Goal: Task Accomplishment & Management: Complete application form

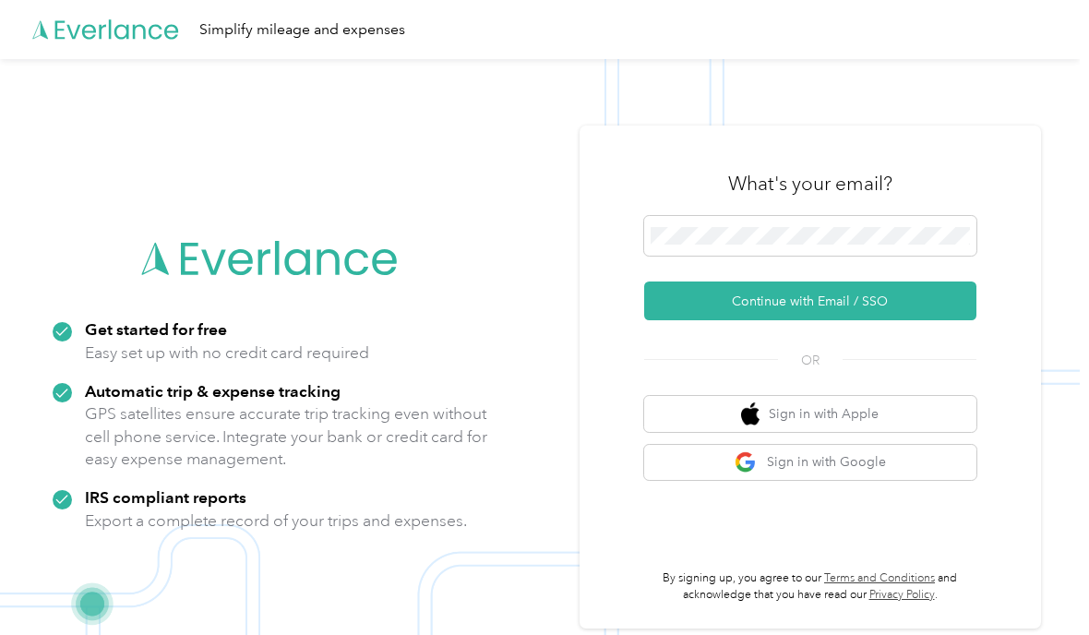
click at [686, 320] on button "Continue with Email / SSO" at bounding box center [810, 301] width 332 height 39
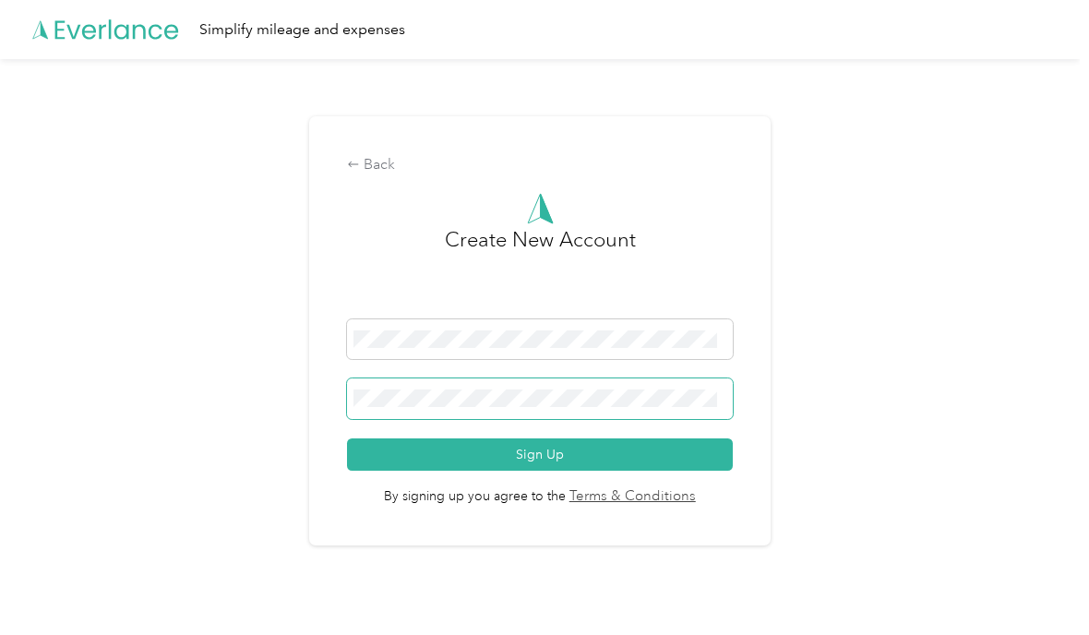
click at [545, 471] on button "Sign Up" at bounding box center [539, 454] width 385 height 32
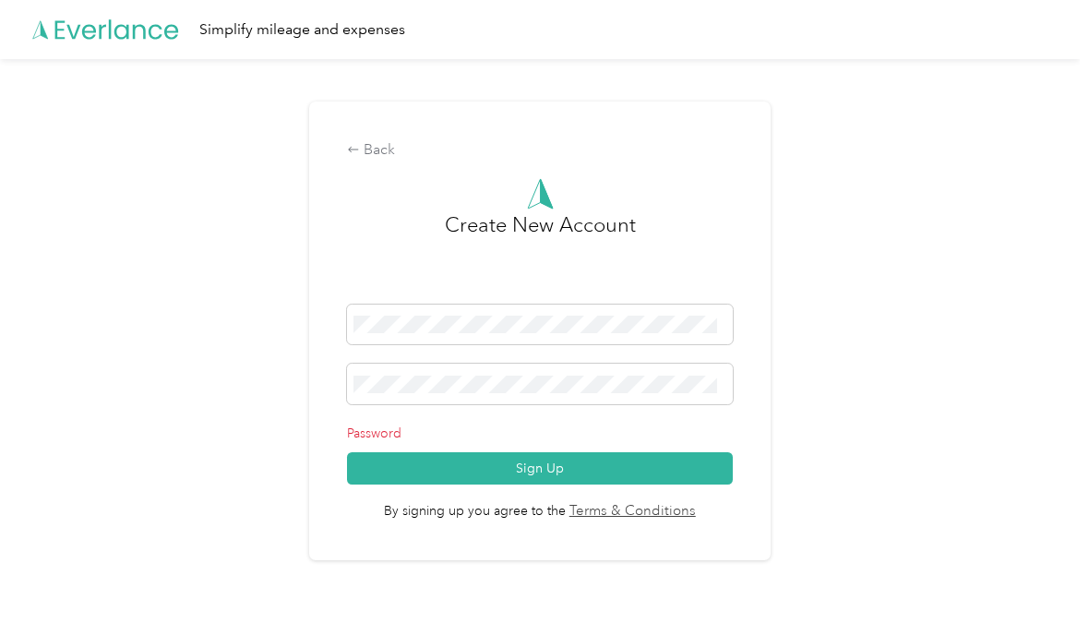
click at [605, 485] on button "Sign Up" at bounding box center [539, 468] width 385 height 32
click at [369, 162] on div "Back" at bounding box center [539, 150] width 385 height 22
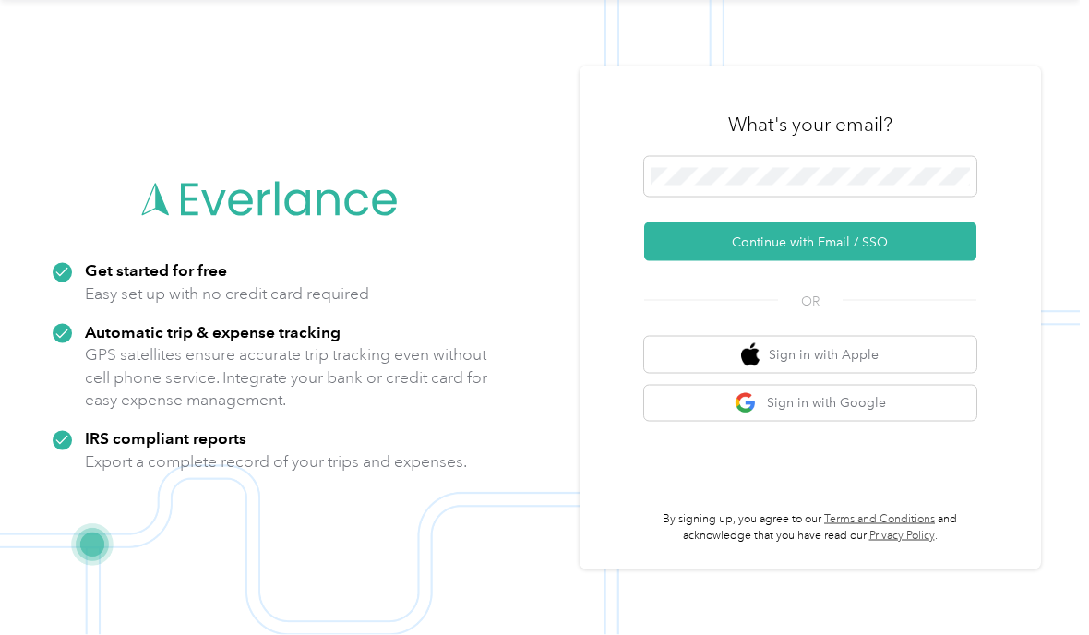
scroll to position [137, 0]
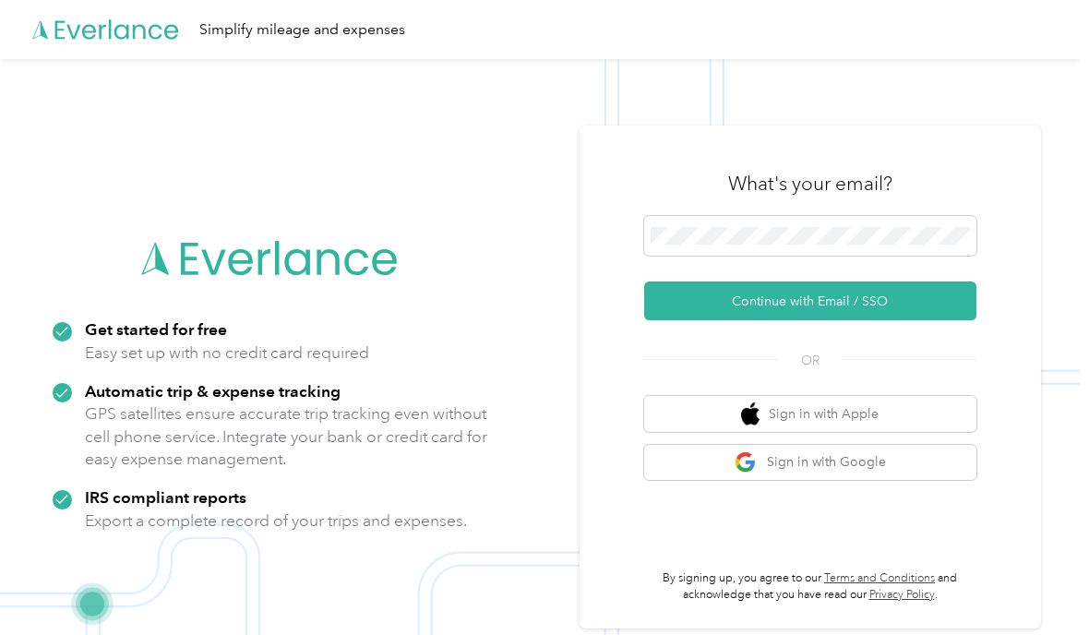
click at [705, 320] on button "Continue with Email / SSO" at bounding box center [810, 301] width 332 height 39
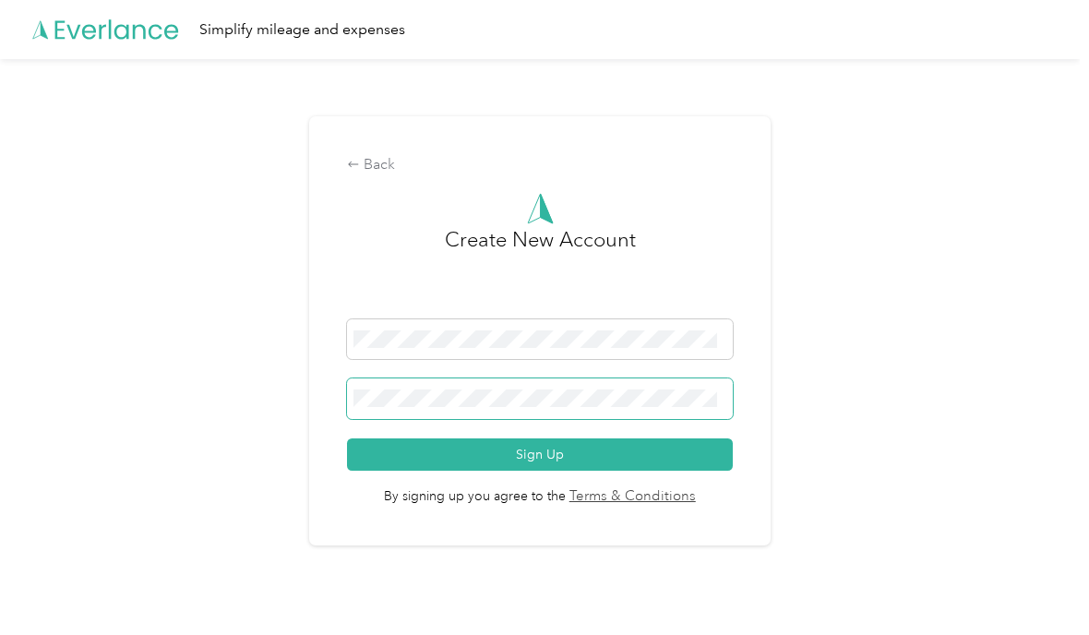
click at [545, 471] on button "Sign Up" at bounding box center [539, 454] width 385 height 32
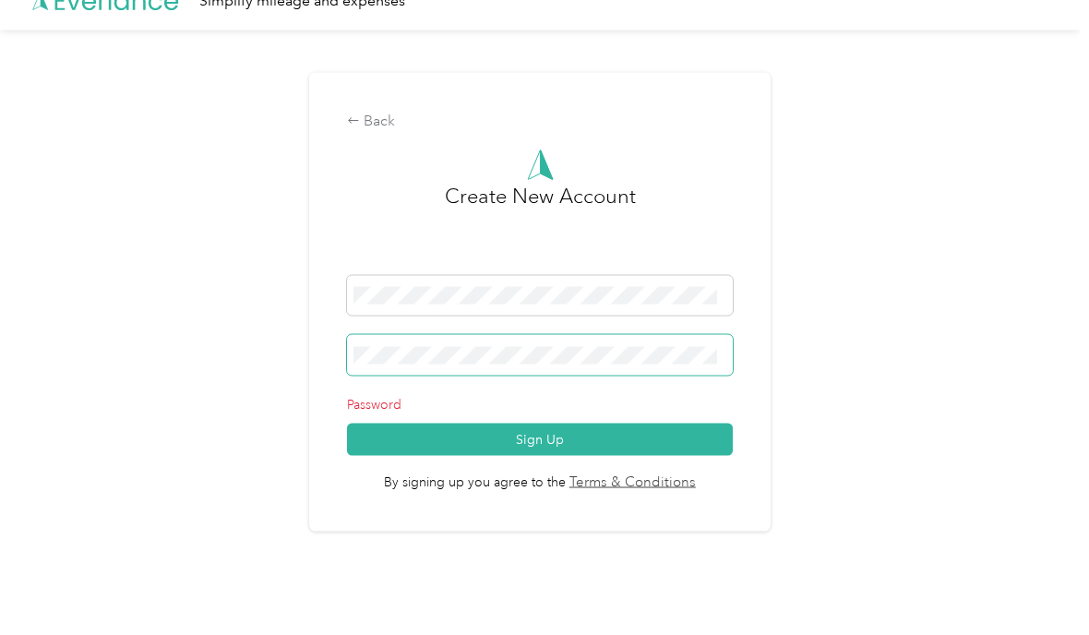
scroll to position [52, 0]
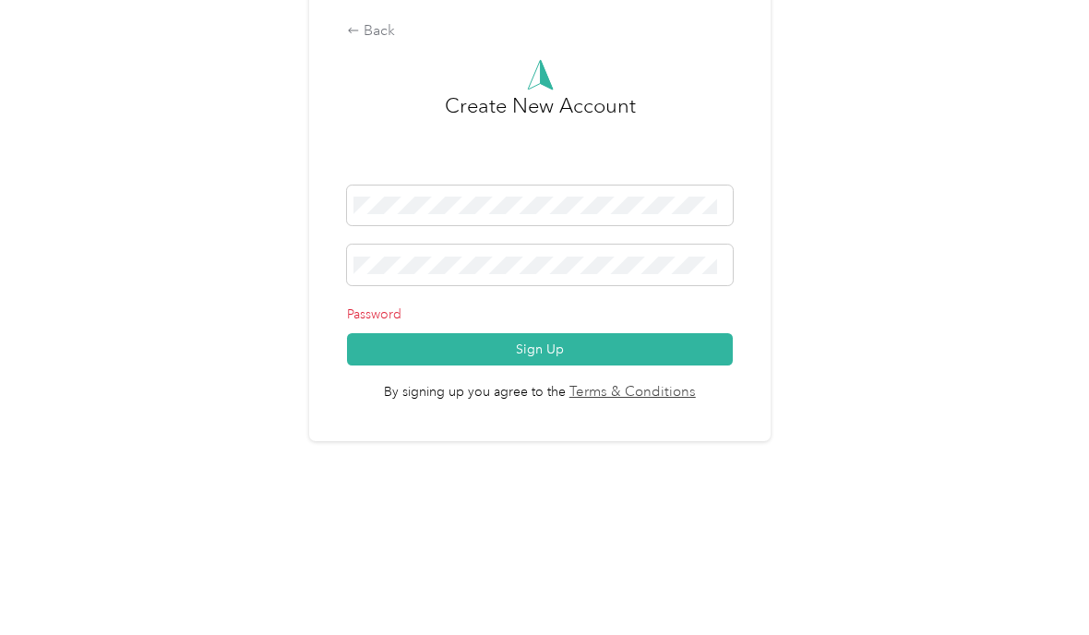
click at [386, 424] on p "Password" at bounding box center [539, 433] width 385 height 19
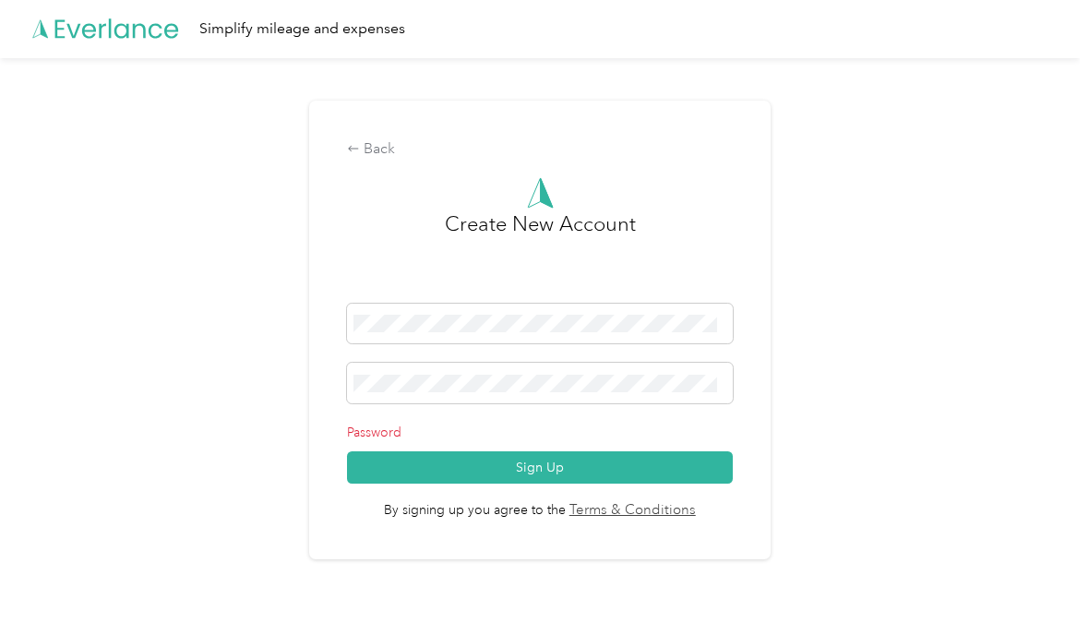
click at [560, 334] on form "Password Sign Up" at bounding box center [539, 395] width 385 height 181
click at [390, 452] on button "Sign Up" at bounding box center [539, 468] width 385 height 32
click at [375, 139] on div "Back" at bounding box center [539, 150] width 385 height 22
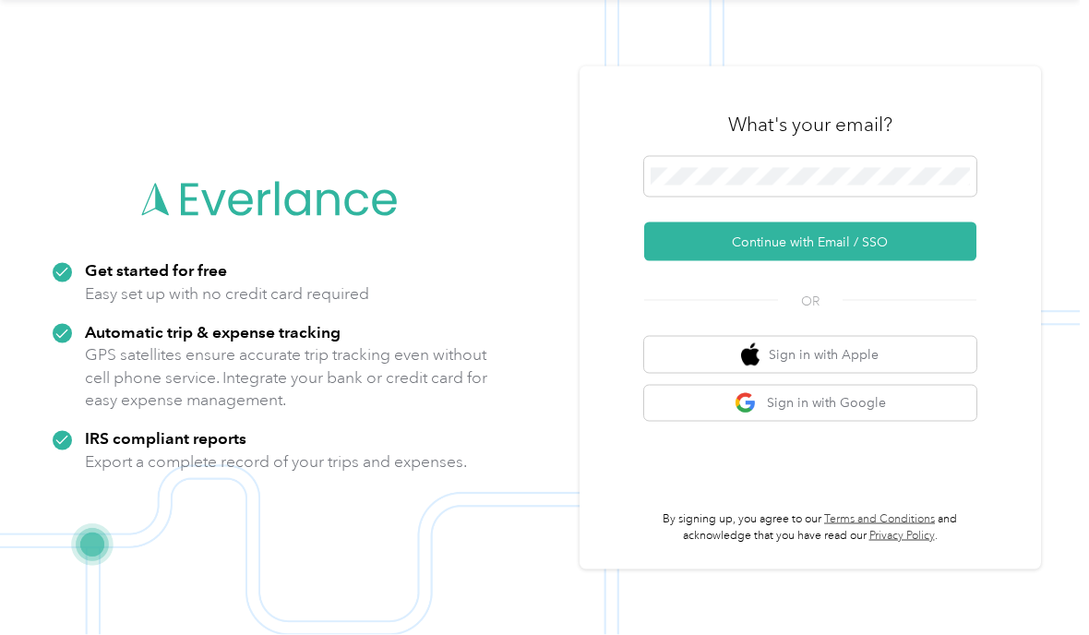
scroll to position [137, 0]
